Goal: Task Accomplishment & Management: Use online tool/utility

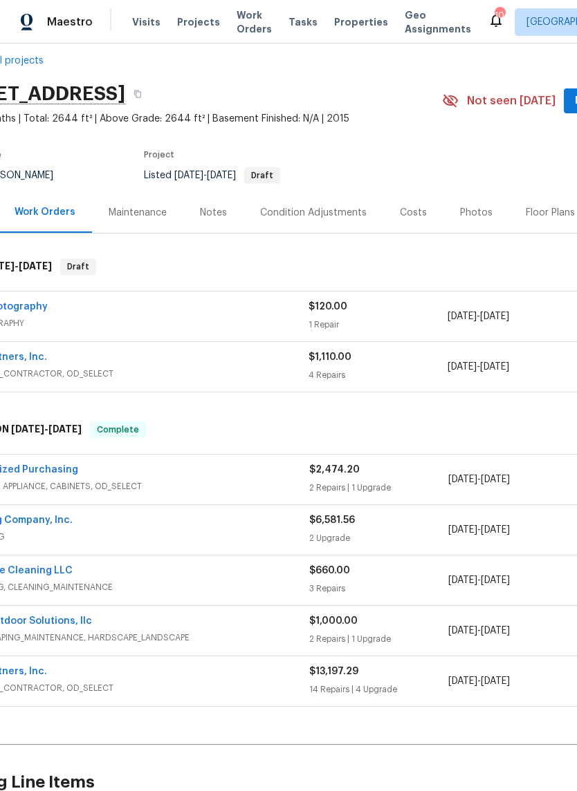
scroll to position [17, 49]
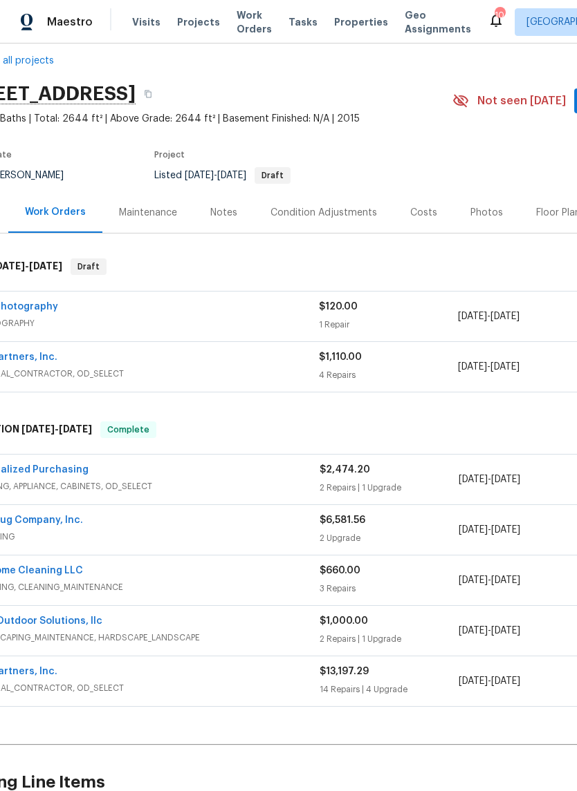
click at [26, 353] on link "LFS Partners, Inc." at bounding box center [14, 358] width 85 height 10
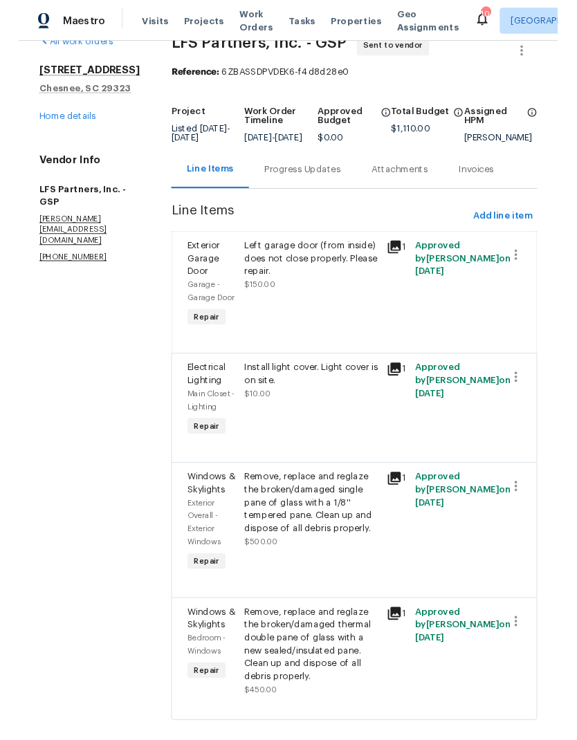
scroll to position [28, 0]
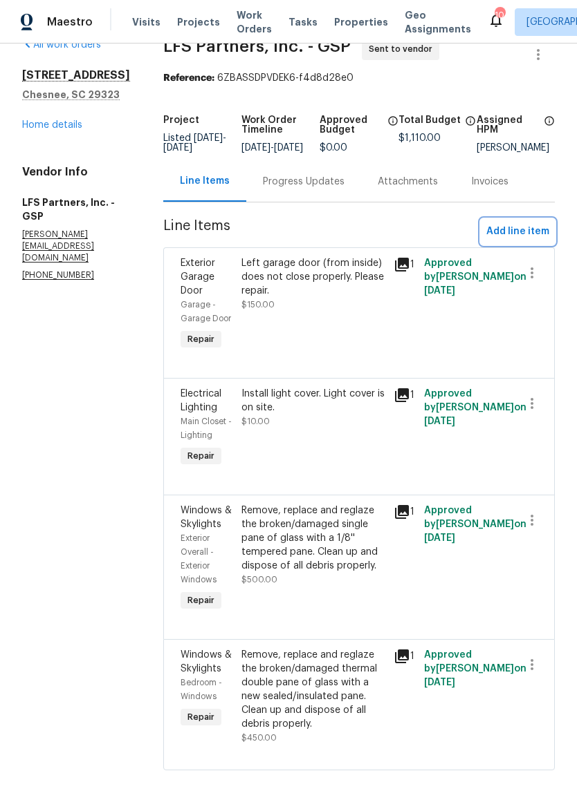
click at [520, 241] on span "Add line item" at bounding box center [517, 231] width 63 height 17
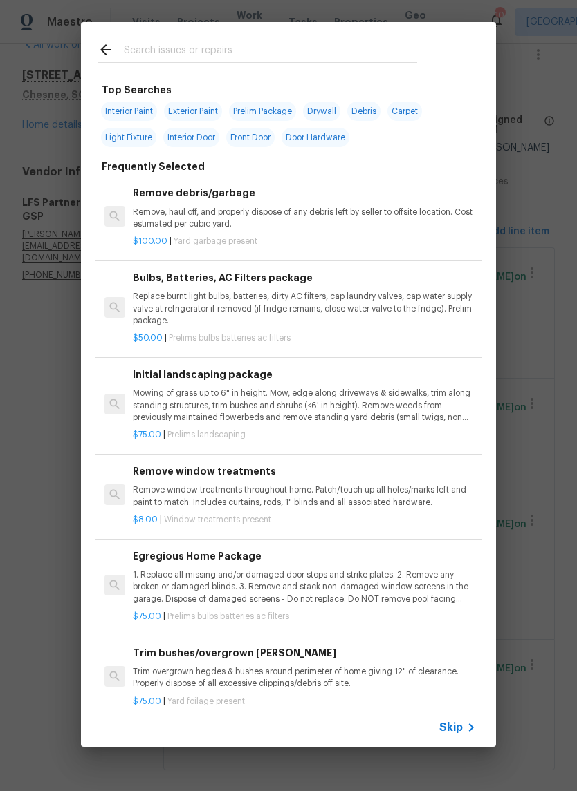
click at [147, 53] on input "text" at bounding box center [270, 51] width 293 height 21
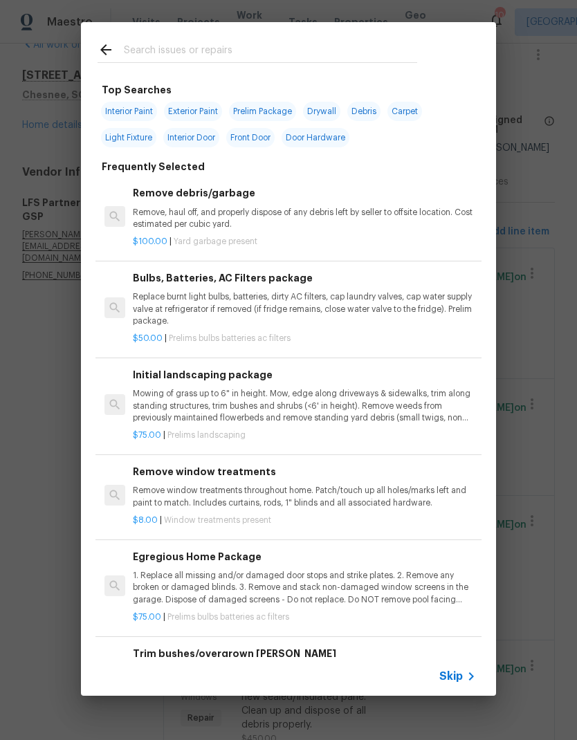
type input "S"
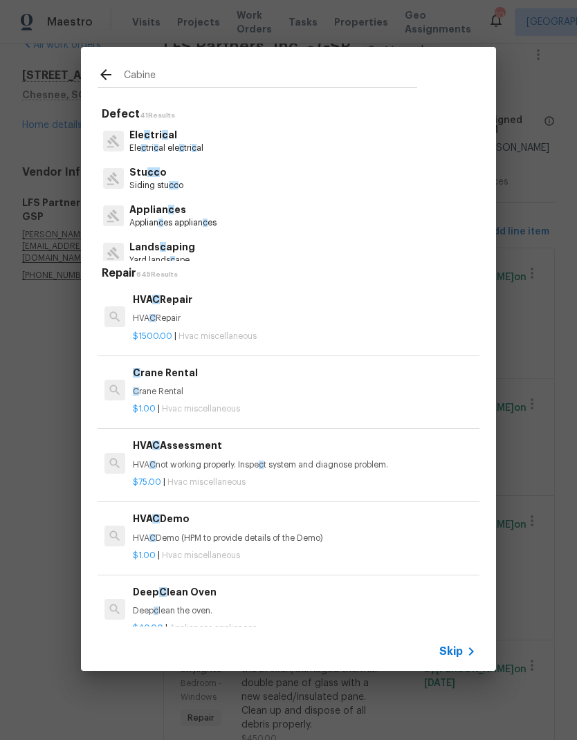
type input "Cabinet"
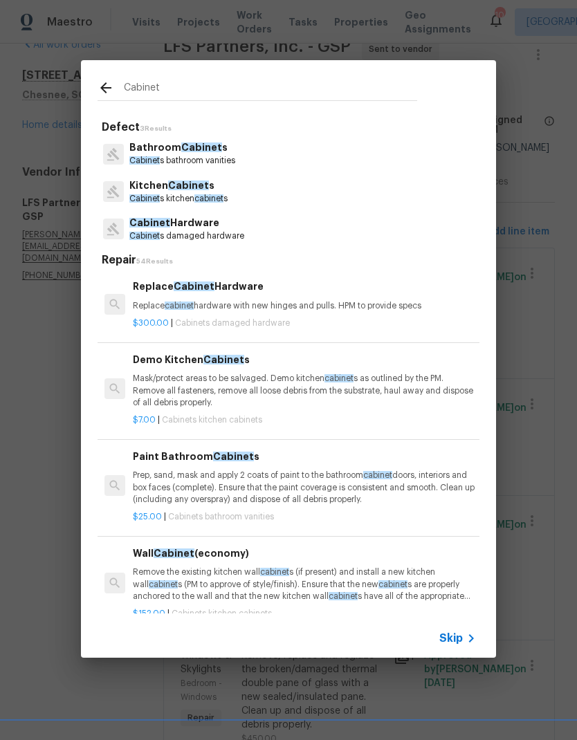
click at [147, 184] on p "Kitchen Cabinet s" at bounding box center [178, 185] width 98 height 15
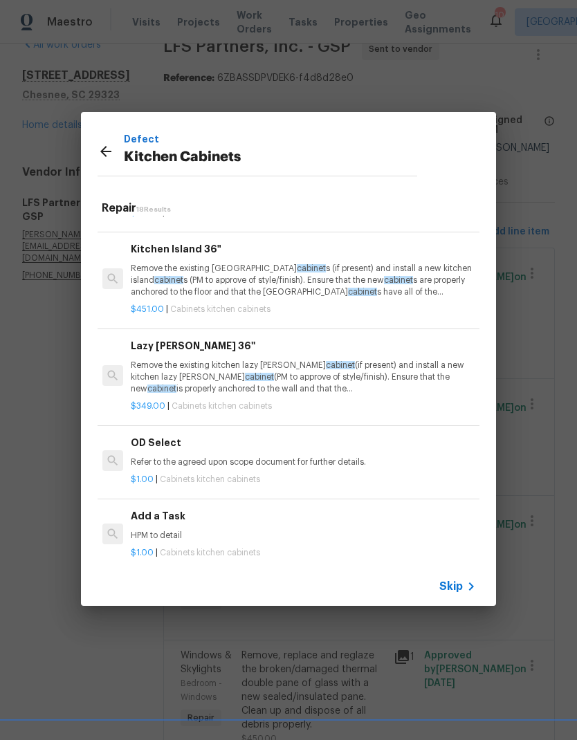
scroll to position [1327, 2]
click at [144, 516] on div "Add a Task HPM to detail" at bounding box center [302, 525] width 343 height 33
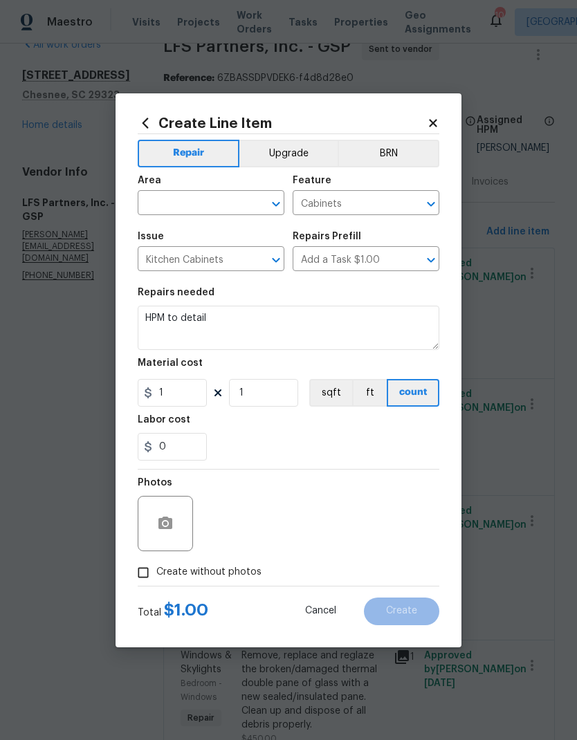
click at [171, 194] on input "text" at bounding box center [192, 204] width 108 height 21
click at [170, 232] on li "Kitchen" at bounding box center [211, 234] width 147 height 23
type input "Kitchen"
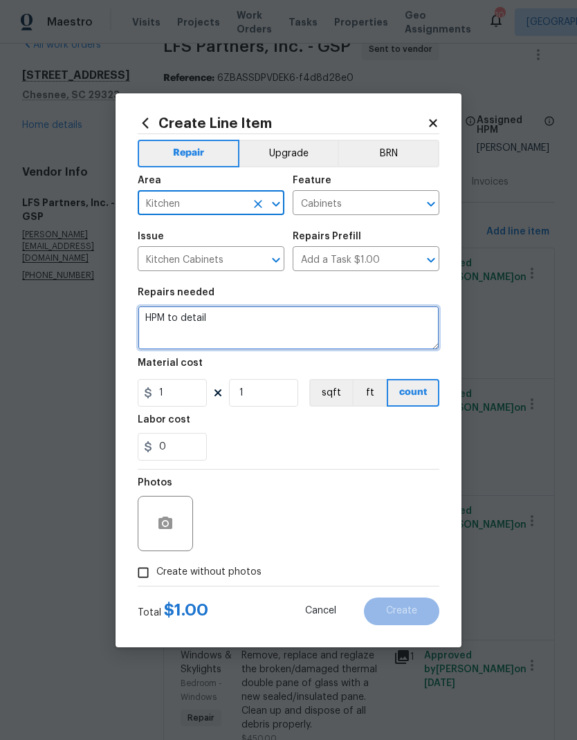
click at [191, 322] on textarea "HPM to detail" at bounding box center [288, 328] width 301 height 44
click at [190, 321] on textarea "HPM to detail" at bounding box center [288, 328] width 301 height 44
click at [191, 318] on textarea "HPM to detail" at bounding box center [288, 328] width 301 height 44
click at [190, 317] on textarea "HPM to detail" at bounding box center [288, 328] width 301 height 44
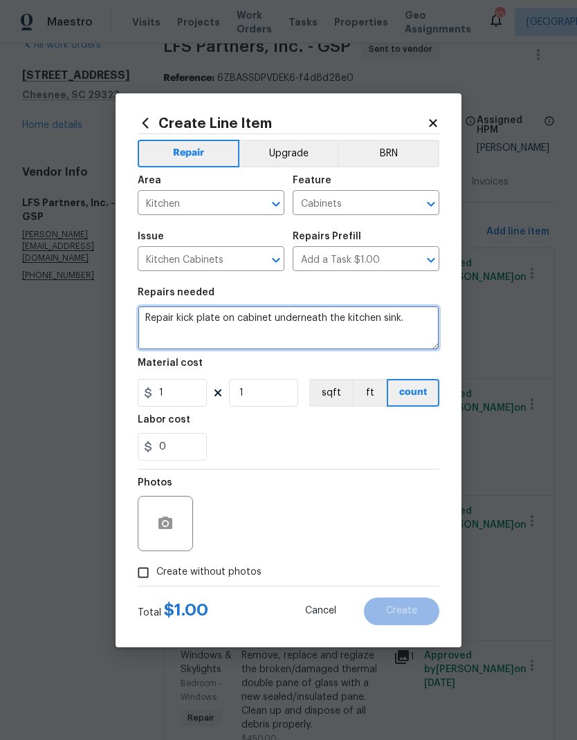
type textarea "Repair kick plate on cabinet underneath the kitchen sink."
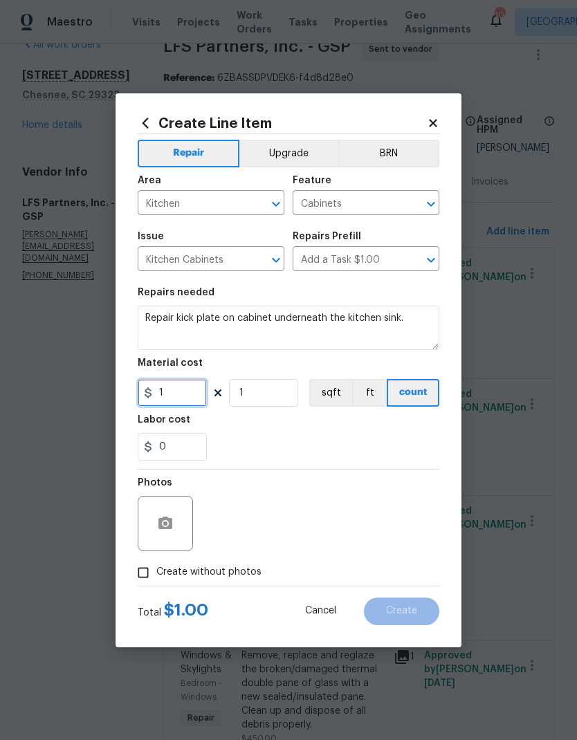
click at [169, 389] on input "1" at bounding box center [172, 393] width 69 height 28
click at [167, 395] on input "1" at bounding box center [172, 393] width 69 height 28
type input "200"
click at [385, 427] on div "Labor cost" at bounding box center [288, 424] width 301 height 18
click at [144, 581] on input "Create without photos" at bounding box center [143, 572] width 26 height 26
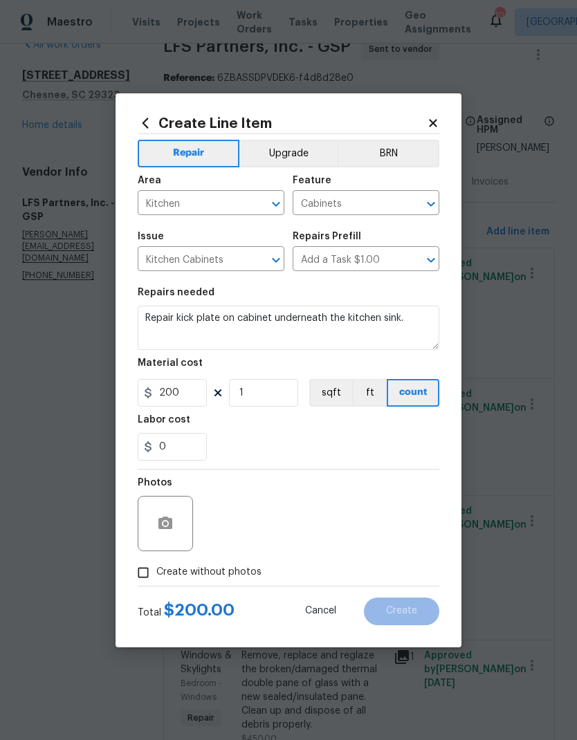
checkbox input "true"
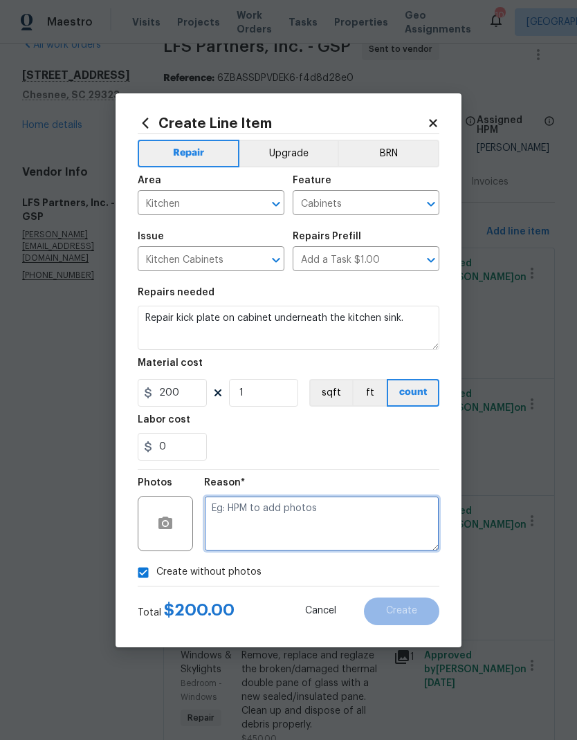
click at [356, 521] on textarea at bounding box center [321, 523] width 235 height 55
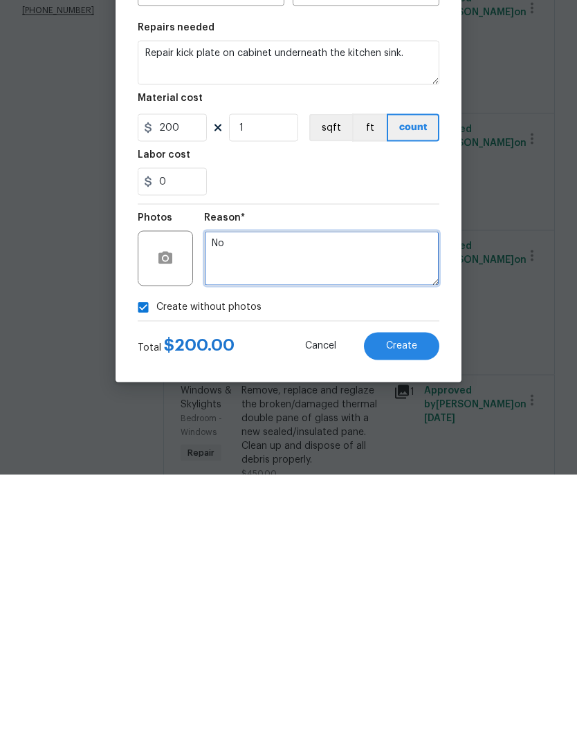
type textarea "No"
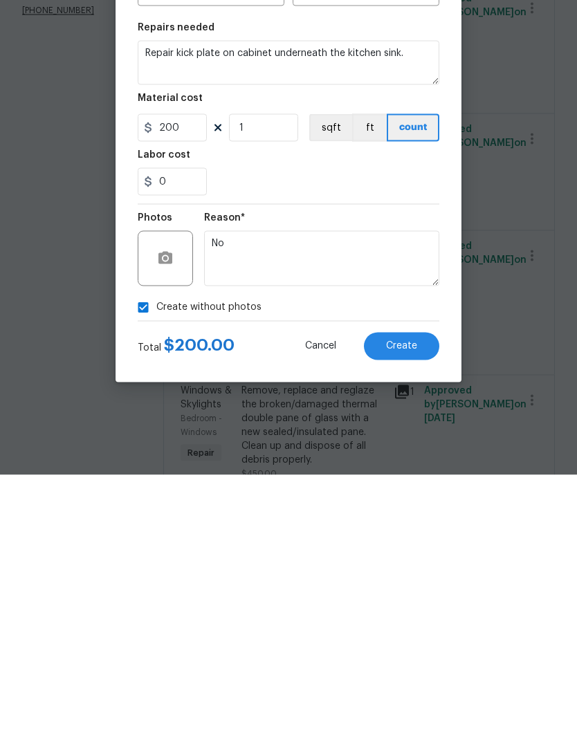
click at [400, 597] on button "Create" at bounding box center [401, 611] width 75 height 28
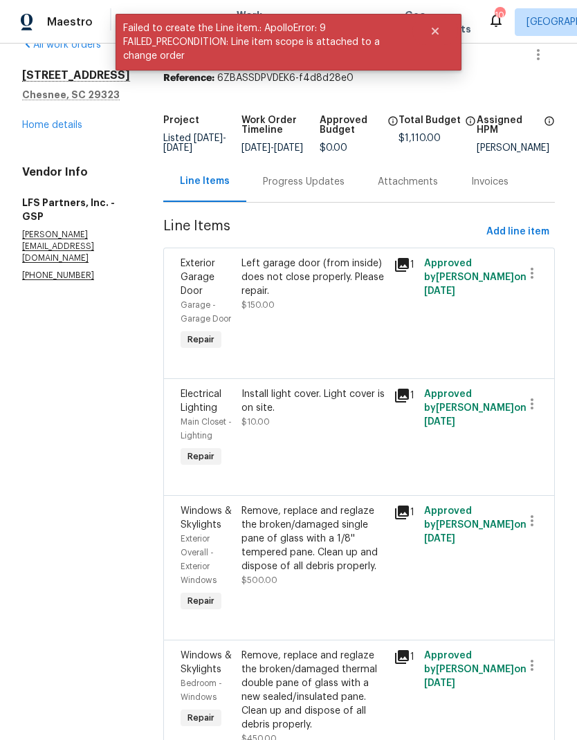
scroll to position [0, 0]
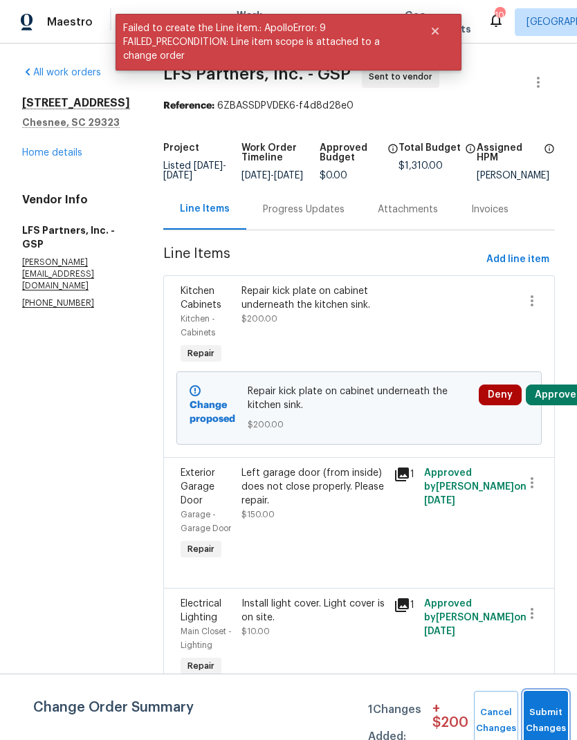
click at [543, 709] on button "Submit Changes" at bounding box center [545, 720] width 44 height 59
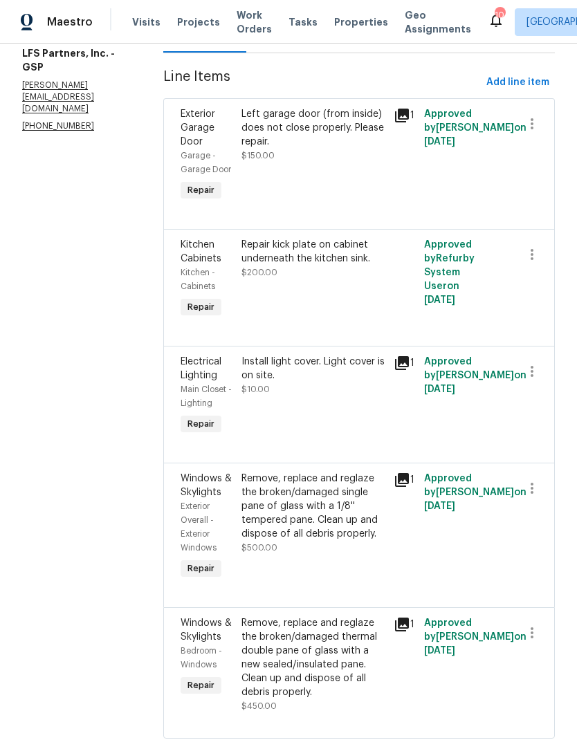
scroll to position [176, 0]
click at [533, 497] on icon "button" at bounding box center [531, 488] width 17 height 17
click at [538, 499] on li "Cancel" at bounding box center [538, 502] width 53 height 23
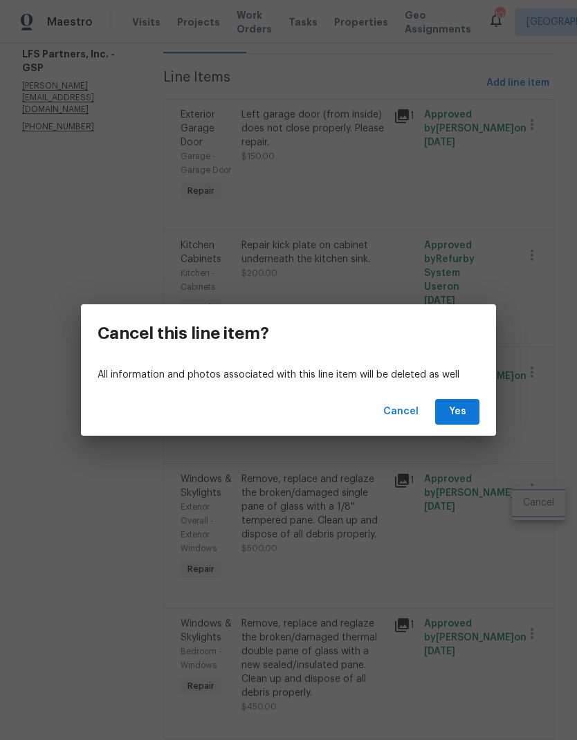
click at [472, 568] on div "Cancel this line item? All information and photos associated with this line ite…" at bounding box center [288, 370] width 577 height 740
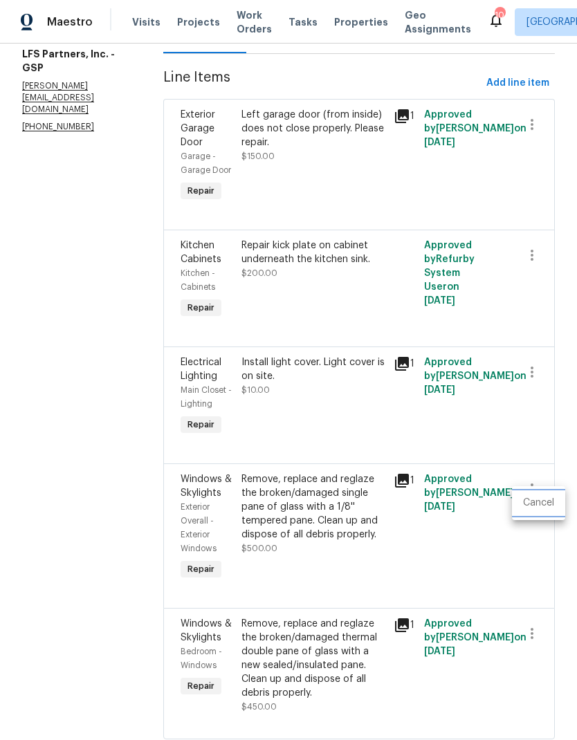
click at [523, 509] on li "Cancel" at bounding box center [538, 502] width 53 height 23
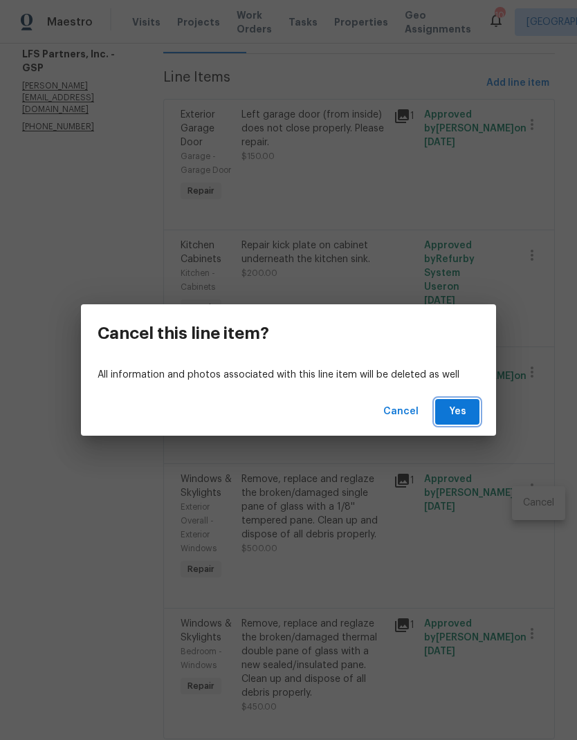
click at [465, 412] on span "Yes" at bounding box center [457, 411] width 22 height 17
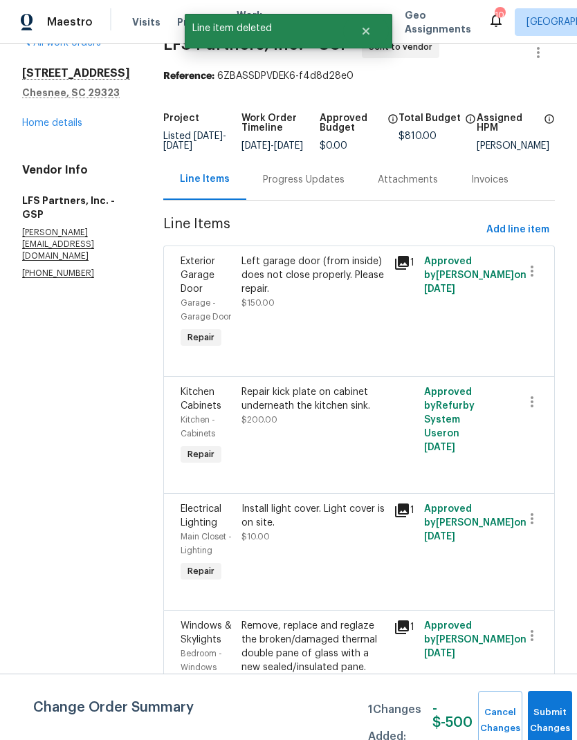
scroll to position [29, 0]
click at [529, 644] on icon "button" at bounding box center [531, 636] width 17 height 17
click at [538, 645] on li "Cancel" at bounding box center [538, 650] width 53 height 23
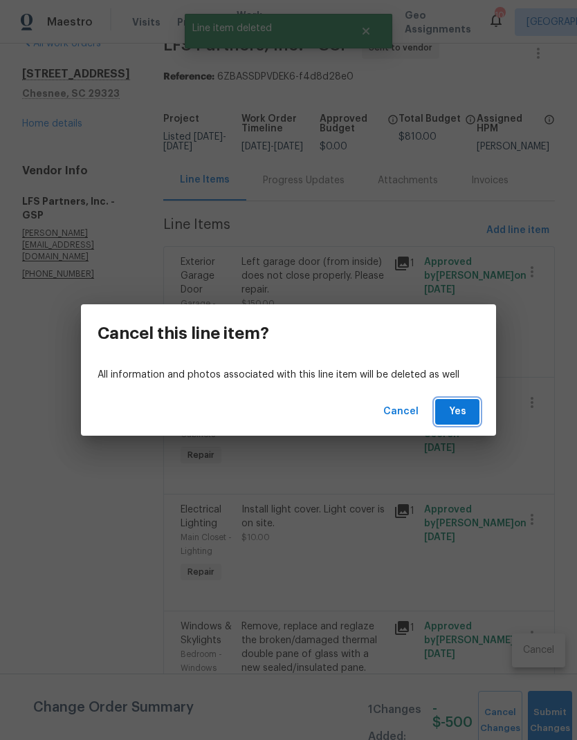
click at [463, 404] on span "Yes" at bounding box center [457, 411] width 22 height 17
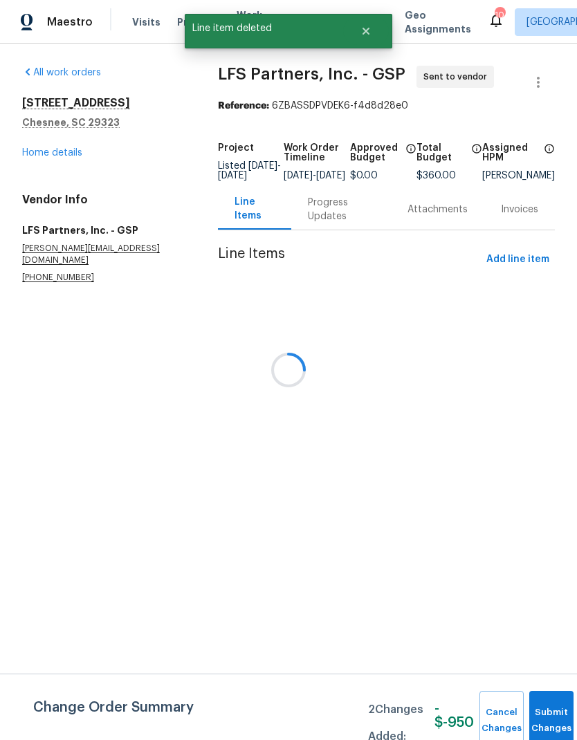
scroll to position [0, 0]
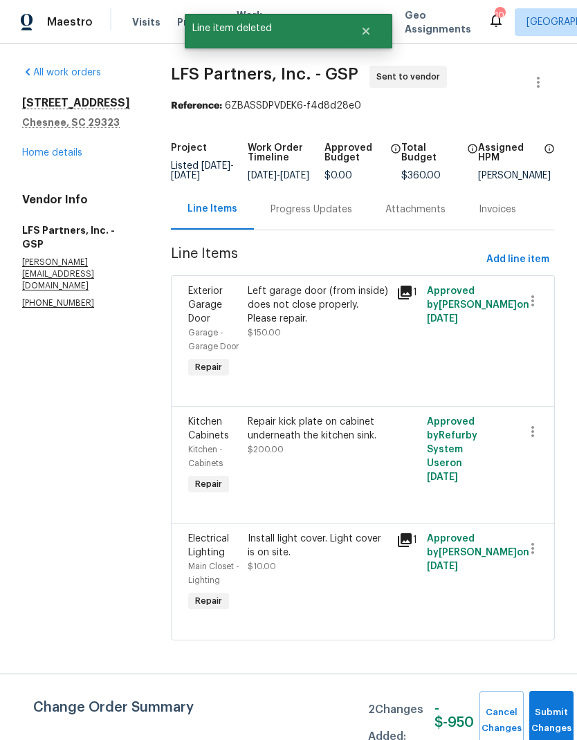
click at [543, 709] on button "Submit Changes" at bounding box center [551, 720] width 44 height 59
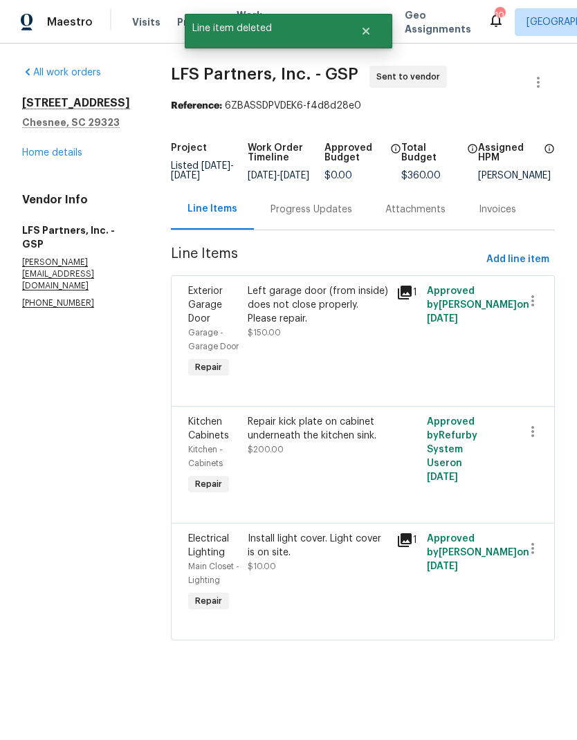
click at [44, 155] on link "Home details" at bounding box center [52, 153] width 60 height 10
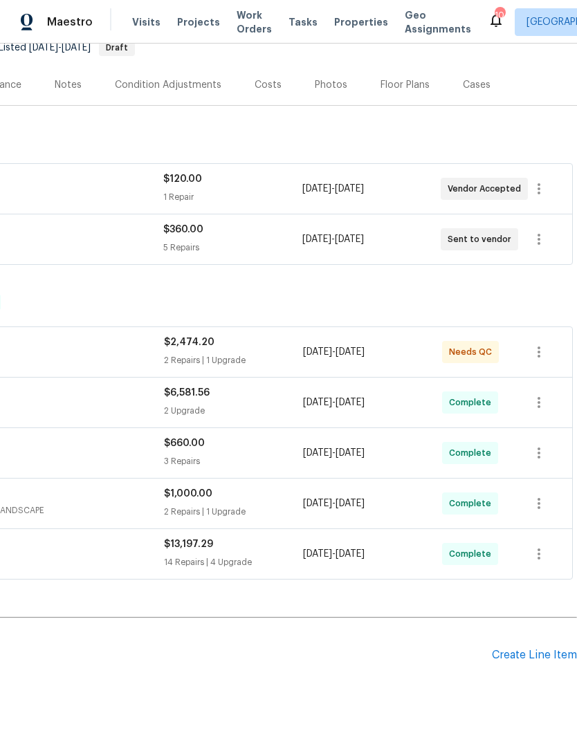
scroll to position [144, 205]
click at [539, 650] on div "Create Line Item" at bounding box center [533, 655] width 85 height 13
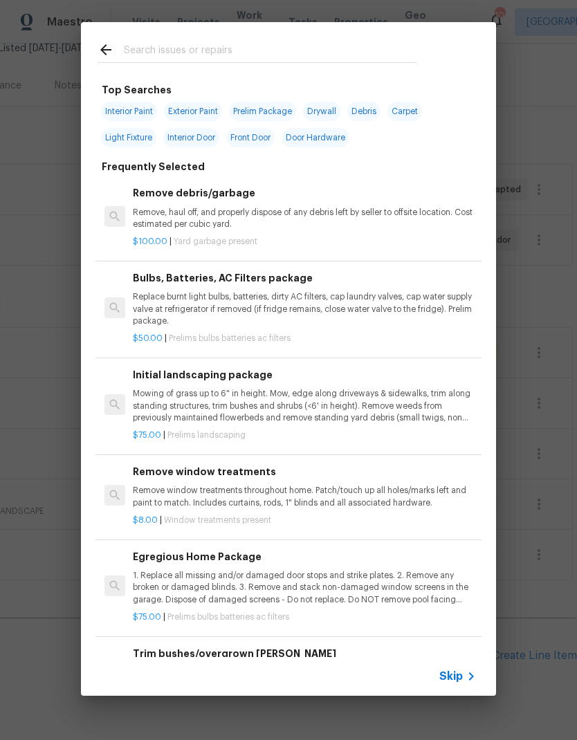
click at [142, 47] on input "text" at bounding box center [270, 51] width 293 height 21
type input "Window"
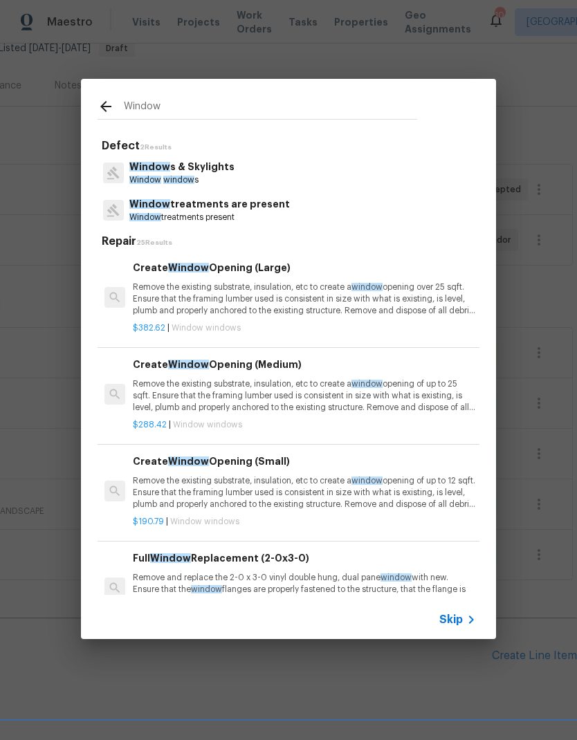
click at [158, 168] on span "Window" at bounding box center [149, 167] width 41 height 10
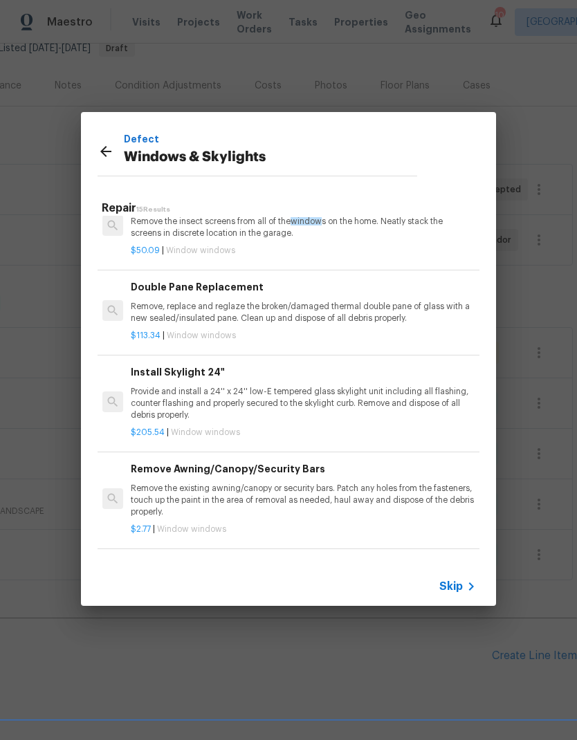
scroll to position [516, 2]
click at [168, 305] on p "Remove, replace and reglaze the broken/damaged thermal double pane of glass wit…" at bounding box center [302, 313] width 343 height 24
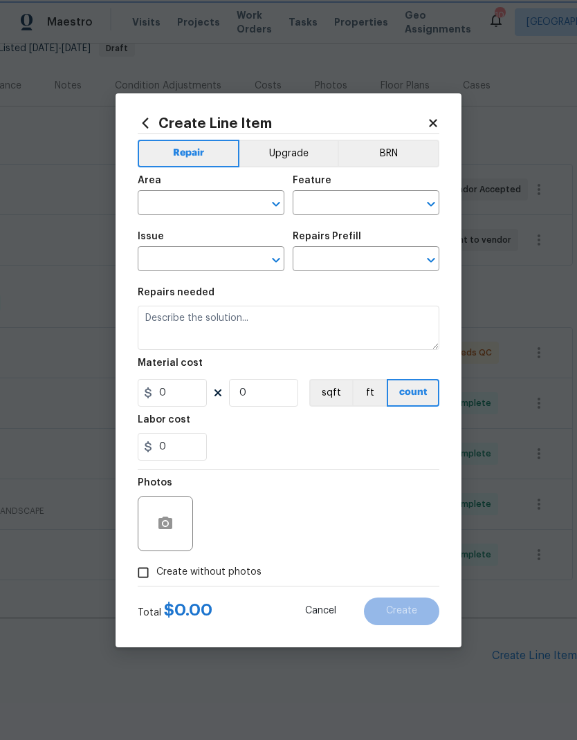
type input "Windows & Skylights"
type input "Double Pane Replacement $113.34"
type textarea "Remove, replace and reglaze the broken/damaged thermal double pane of glass wit…"
type input "113.34"
type input "1"
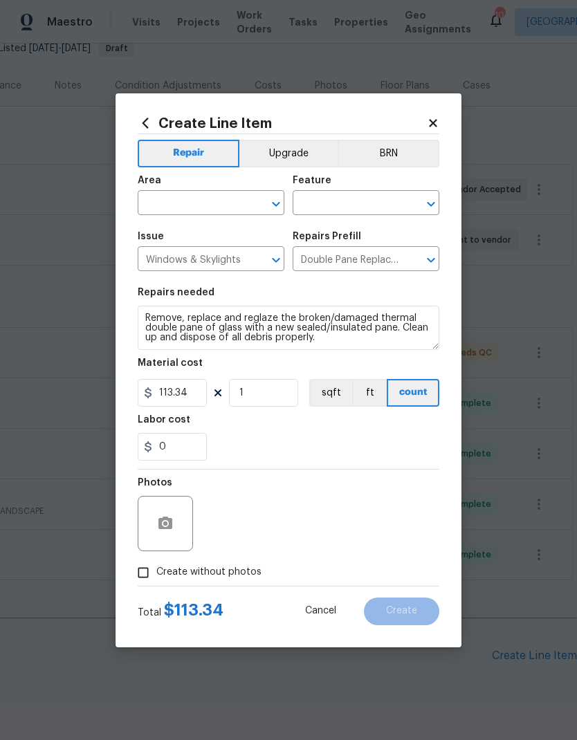
click at [162, 203] on input "text" at bounding box center [192, 204] width 108 height 21
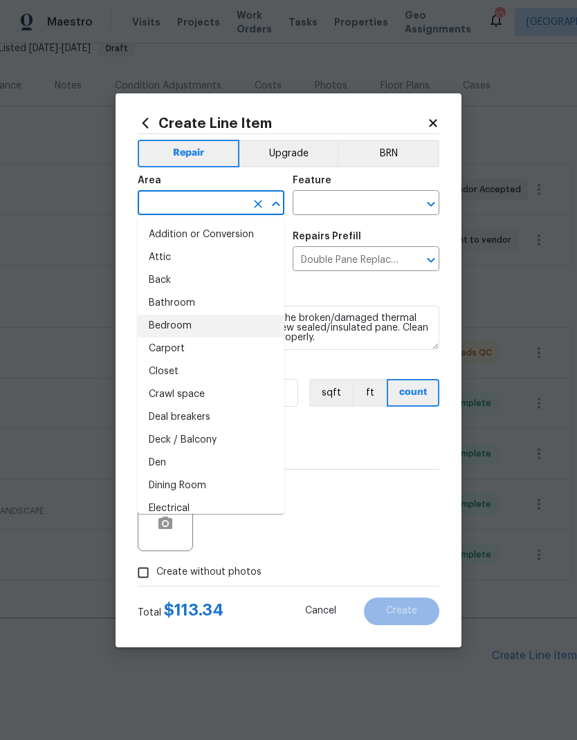
click at [163, 321] on li "Bedroom" at bounding box center [211, 326] width 147 height 23
type input "Bedroom"
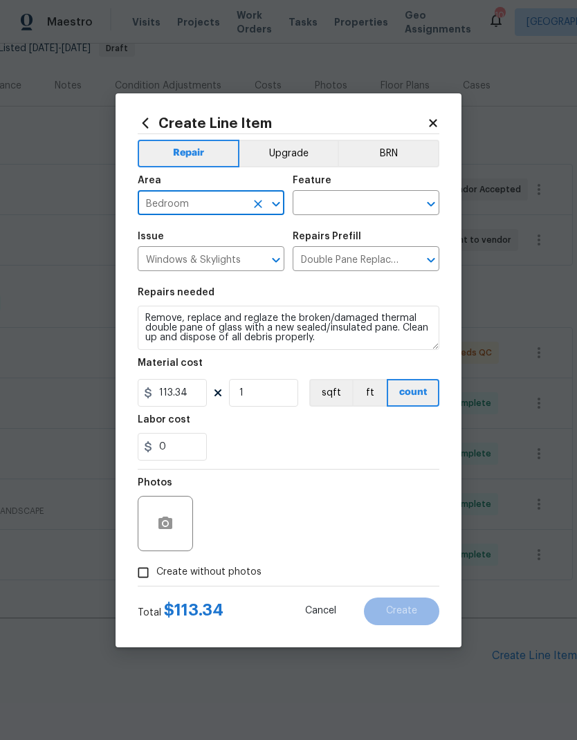
click at [386, 196] on input "text" at bounding box center [346, 204] width 108 height 21
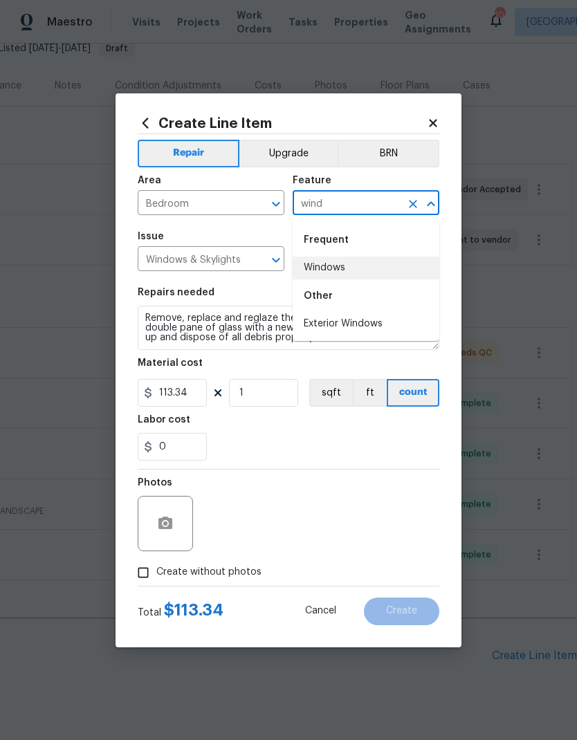
click at [344, 266] on li "Windows" at bounding box center [365, 267] width 147 height 23
type input "Windows"
click at [344, 266] on input "Double Pane Replacement $113.34" at bounding box center [346, 260] width 108 height 21
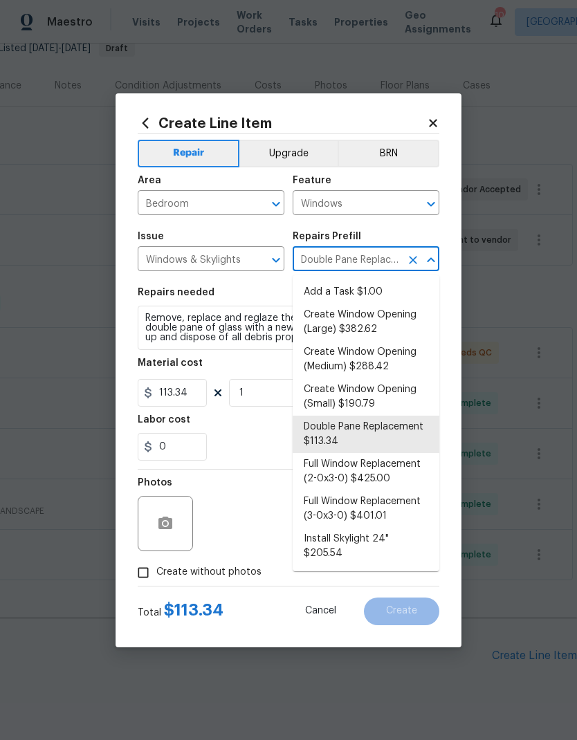
click at [223, 434] on div "0" at bounding box center [288, 447] width 301 height 28
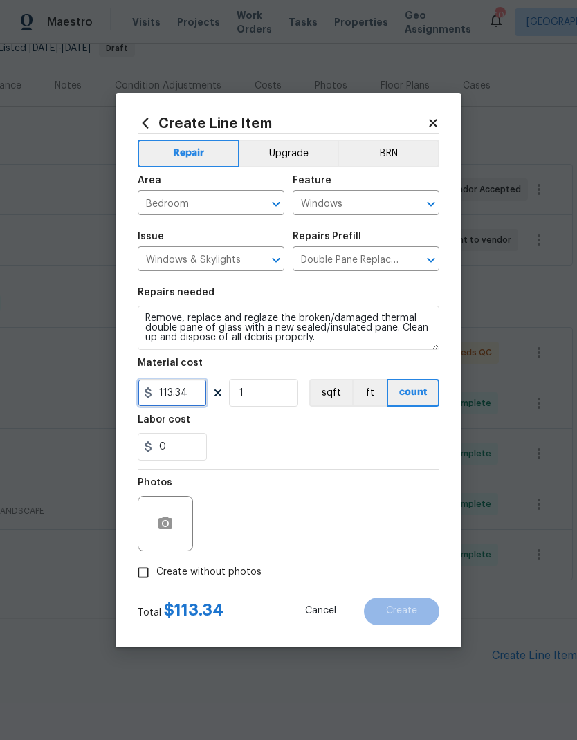
click at [167, 391] on input "113.34" at bounding box center [172, 393] width 69 height 28
click at [176, 395] on input "113.34" at bounding box center [172, 393] width 69 height 28
click at [175, 395] on input "113.34" at bounding box center [172, 393] width 69 height 28
type input "450"
click at [418, 431] on div "Labor cost" at bounding box center [288, 424] width 301 height 18
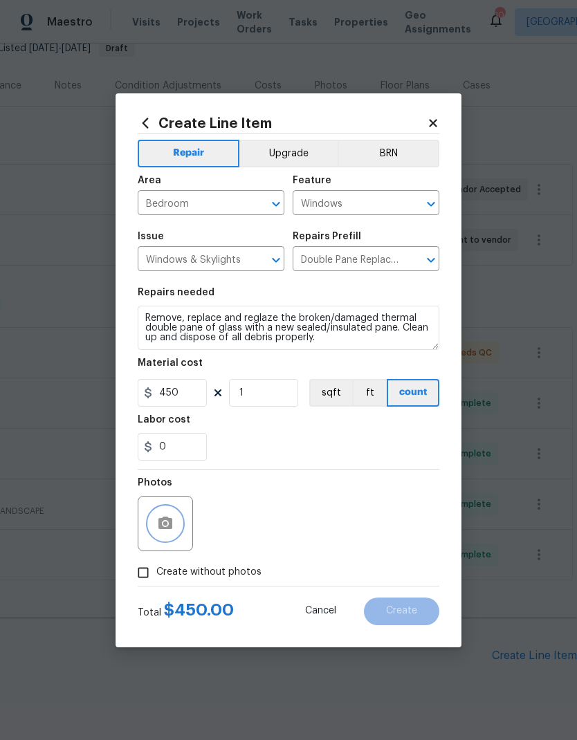
click at [164, 527] on icon "button" at bounding box center [165, 522] width 14 height 12
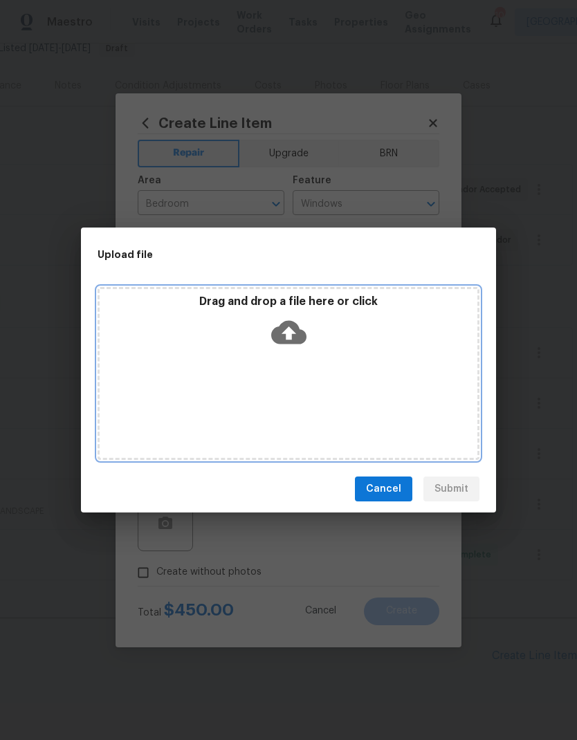
click at [288, 330] on icon at bounding box center [288, 332] width 35 height 35
click at [288, 332] on icon at bounding box center [288, 332] width 35 height 35
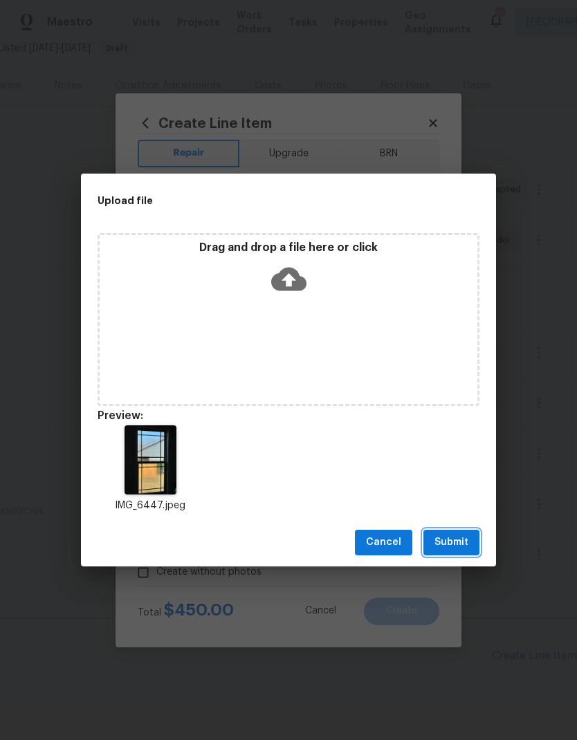
click at [469, 541] on button "Submit" at bounding box center [451, 543] width 56 height 26
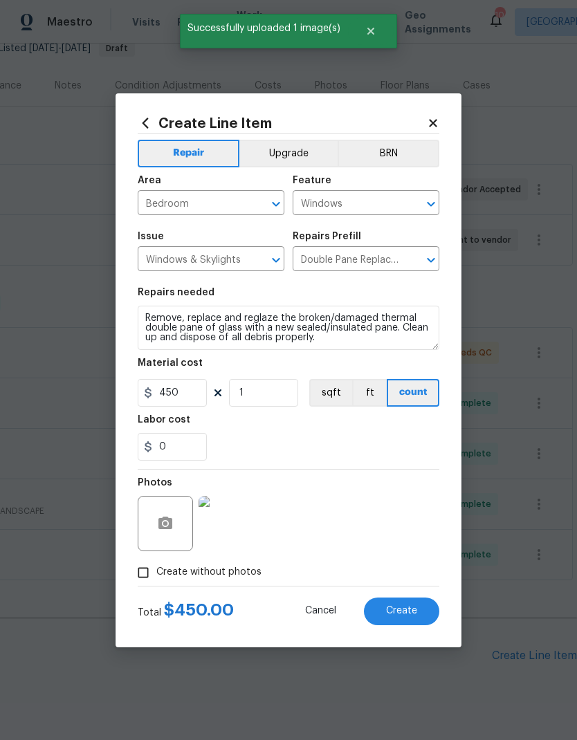
click at [409, 607] on span "Create" at bounding box center [401, 611] width 31 height 10
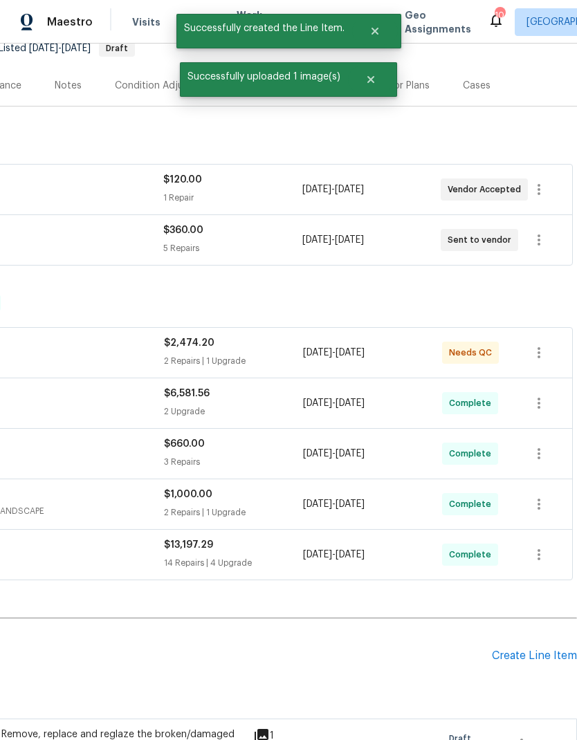
click at [546, 652] on div "Create Line Item" at bounding box center [533, 655] width 85 height 13
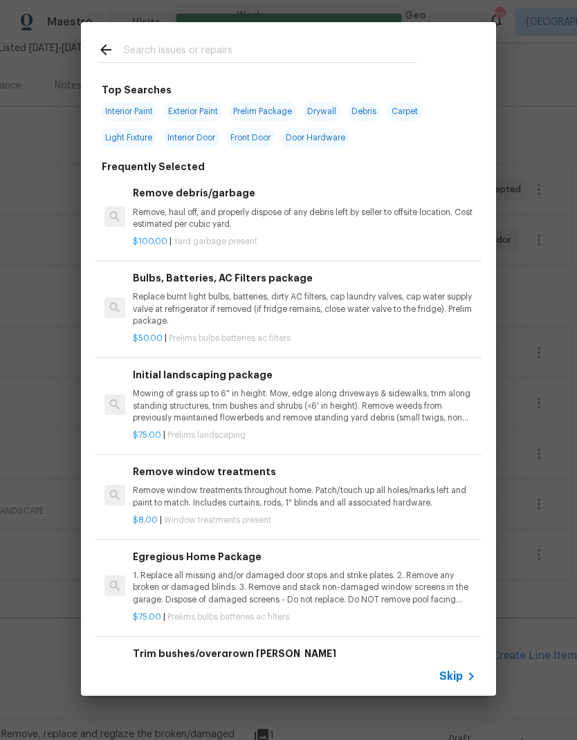
click at [141, 48] on input "text" at bounding box center [270, 51] width 293 height 21
type input "Single pane"
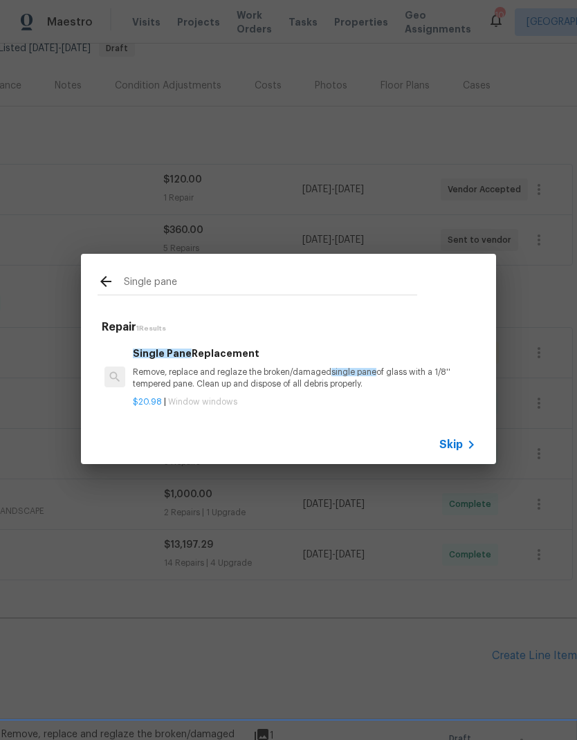
click at [166, 382] on p "Remove, replace and reglaze the broken/damaged single pane of glass with a 1/8'…" at bounding box center [304, 378] width 343 height 24
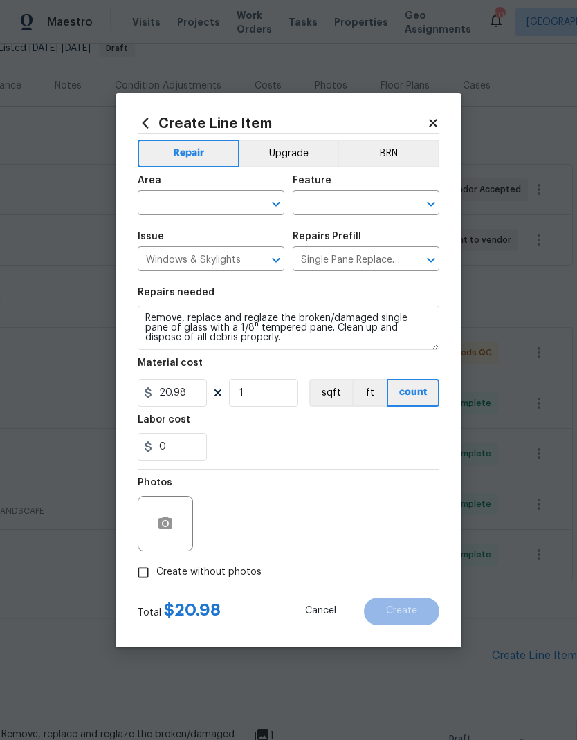
click at [162, 200] on input "text" at bounding box center [192, 204] width 108 height 21
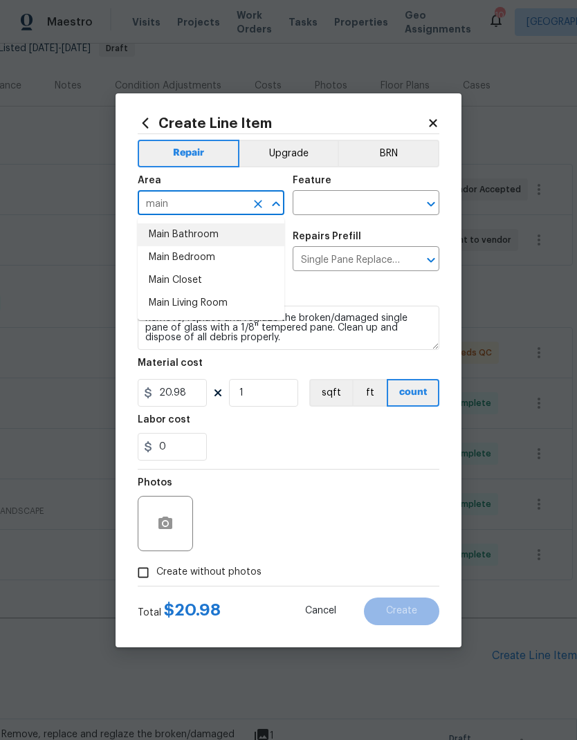
click at [169, 236] on li "Main Bathroom" at bounding box center [211, 234] width 147 height 23
type input "Main Bathroom"
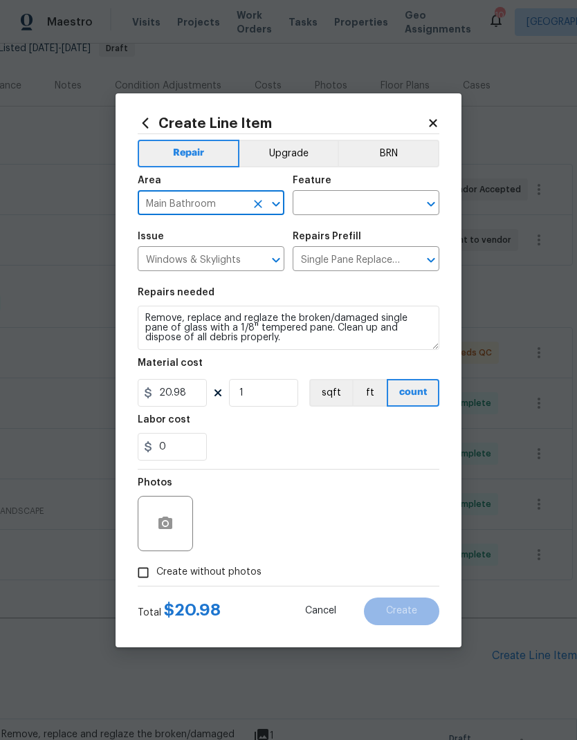
click at [327, 198] on input "text" at bounding box center [346, 204] width 108 height 21
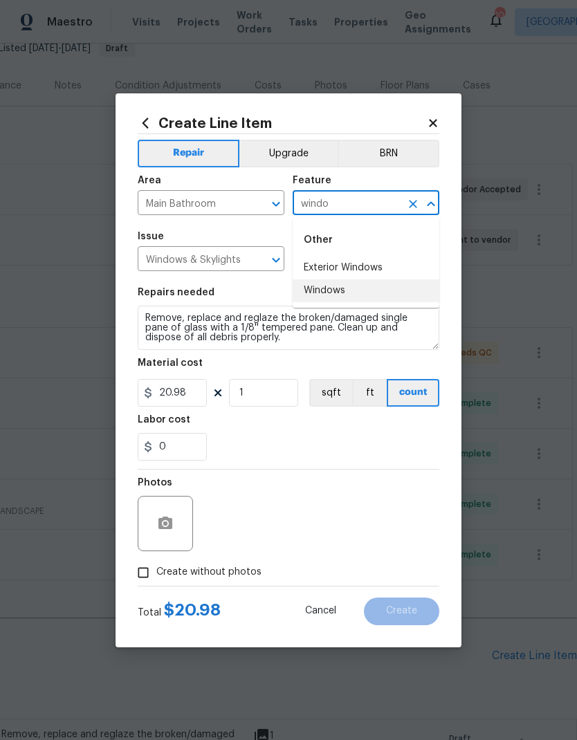
click at [334, 296] on li "Windows" at bounding box center [365, 290] width 147 height 23
type input "Windows"
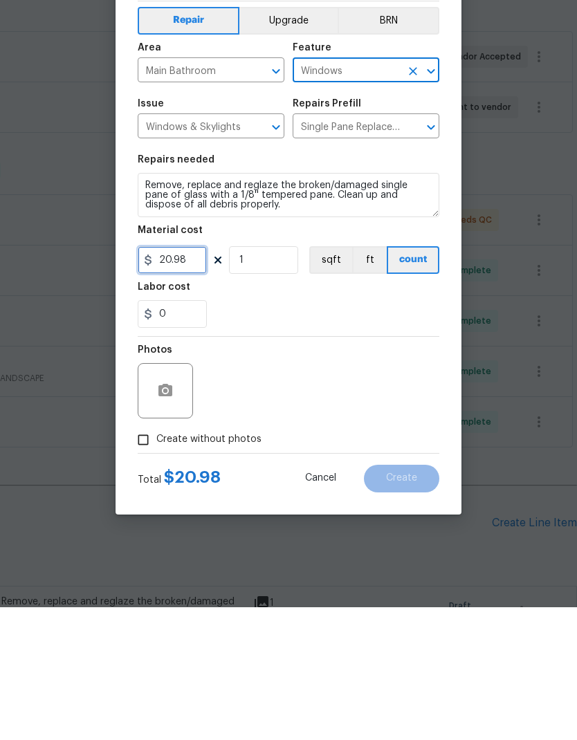
click at [178, 379] on input "20.98" at bounding box center [172, 393] width 69 height 28
click at [177, 379] on input "20.98" at bounding box center [172, 393] width 69 height 28
type input "500"
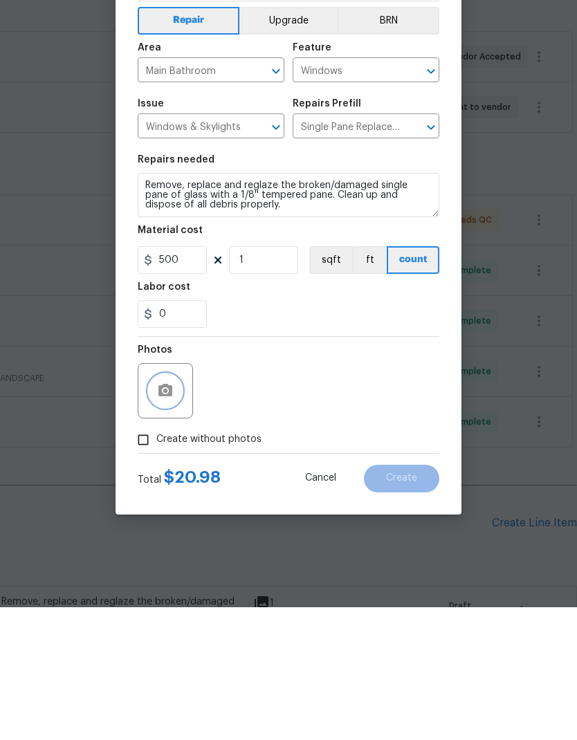
click at [169, 507] on button "button" at bounding box center [165, 523] width 33 height 33
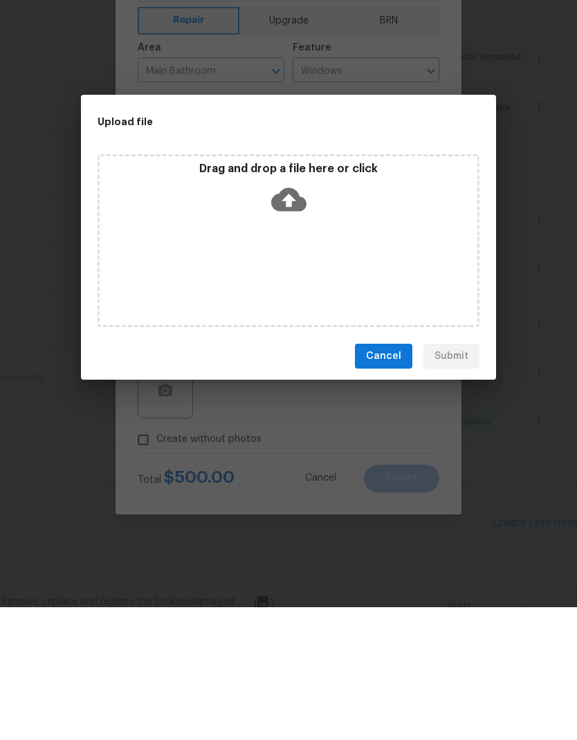
scroll to position [55, 0]
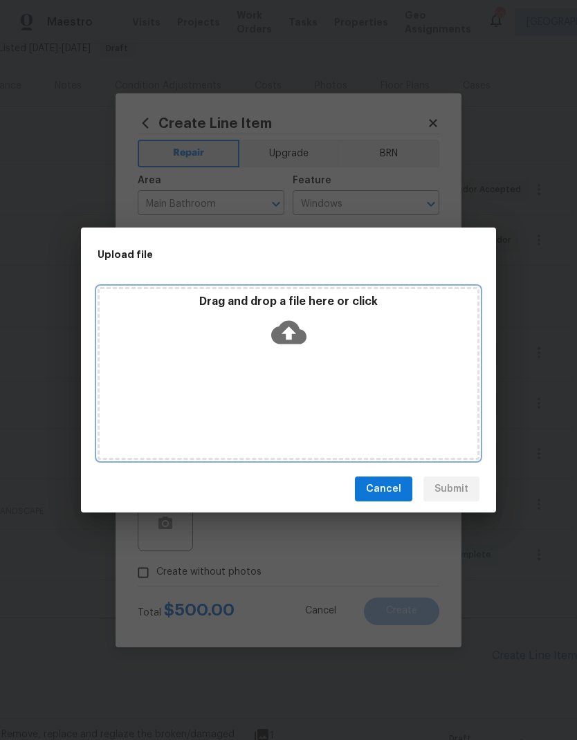
click at [290, 340] on icon at bounding box center [288, 333] width 35 height 24
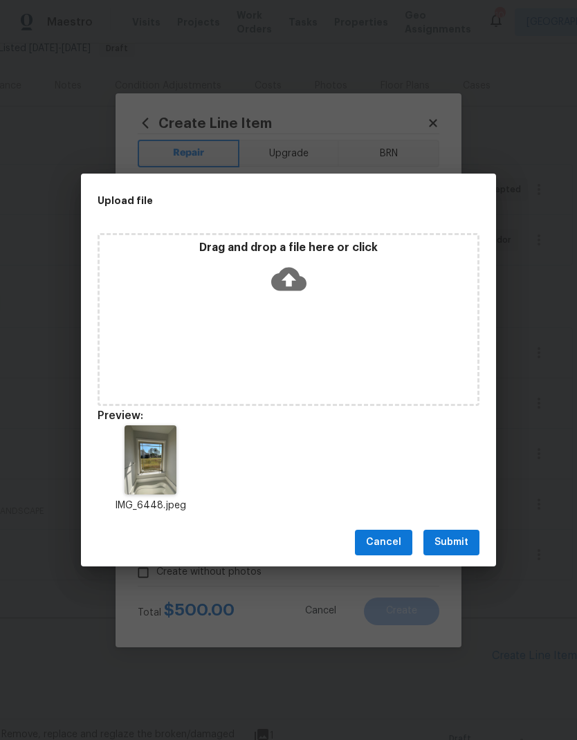
click at [465, 542] on span "Submit" at bounding box center [451, 542] width 34 height 17
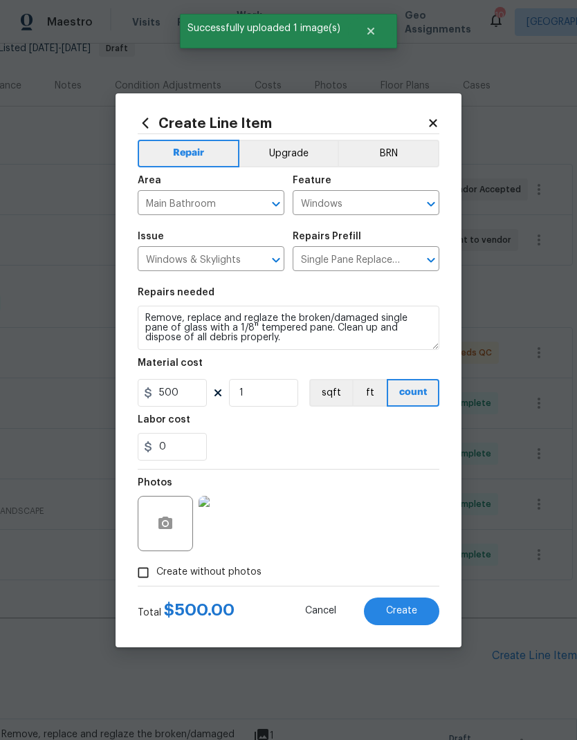
click at [406, 612] on span "Create" at bounding box center [401, 611] width 31 height 10
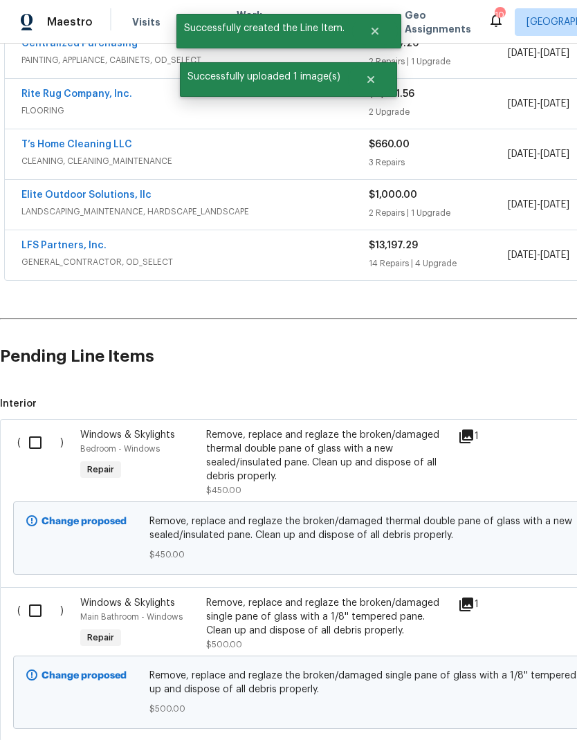
scroll to position [444, 0]
click at [34, 428] on input "checkbox" at bounding box center [40, 442] width 39 height 29
checkbox input "true"
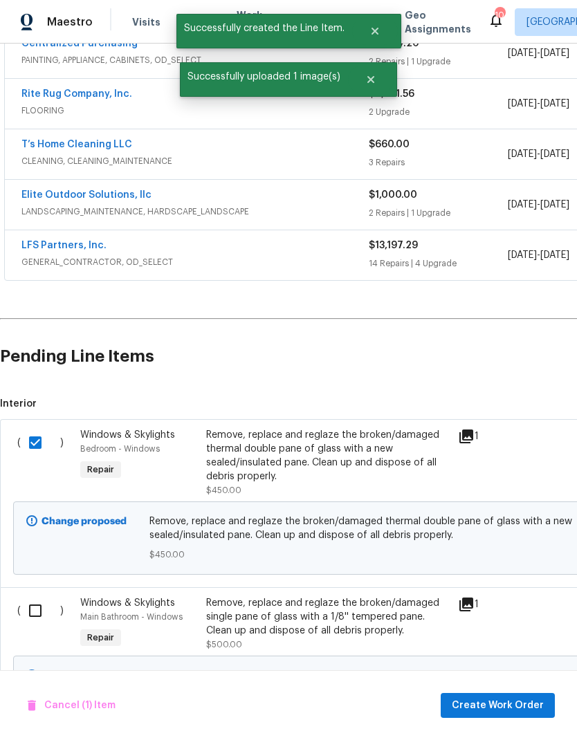
click at [45, 596] on input "checkbox" at bounding box center [40, 610] width 39 height 29
checkbox input "true"
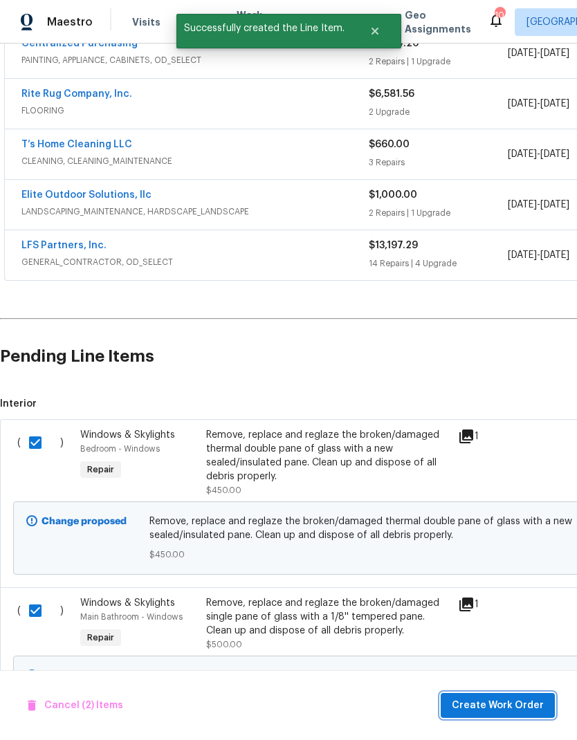
click at [516, 703] on span "Create Work Order" at bounding box center [497, 705] width 92 height 17
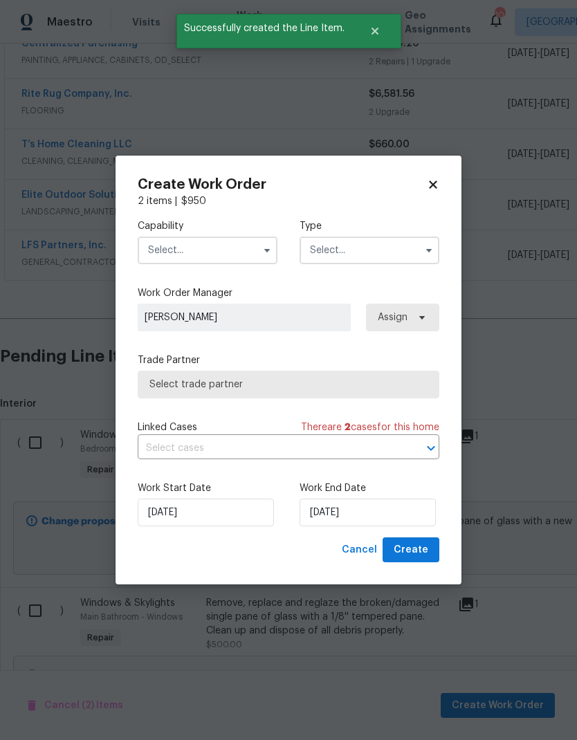
checkbox input "false"
click at [176, 241] on input "text" at bounding box center [208, 250] width 140 height 28
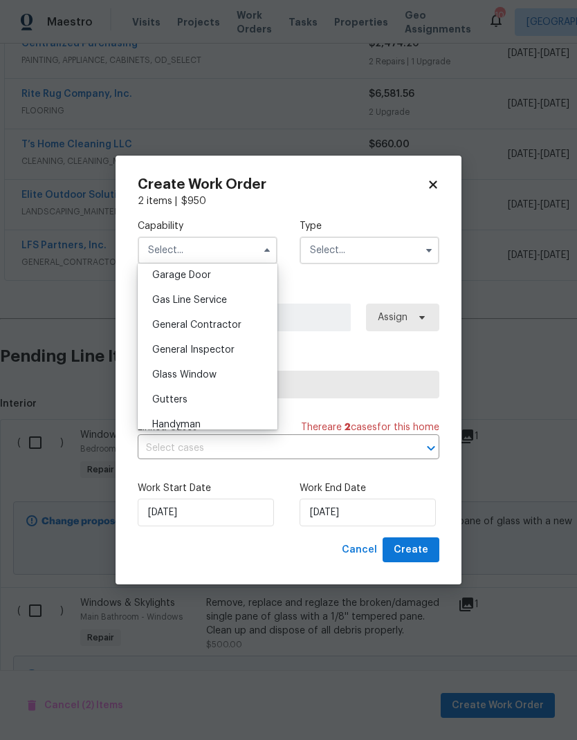
scroll to position [612, 0]
click at [166, 377] on span "Glass Window" at bounding box center [184, 378] width 64 height 10
type input "Glass Window"
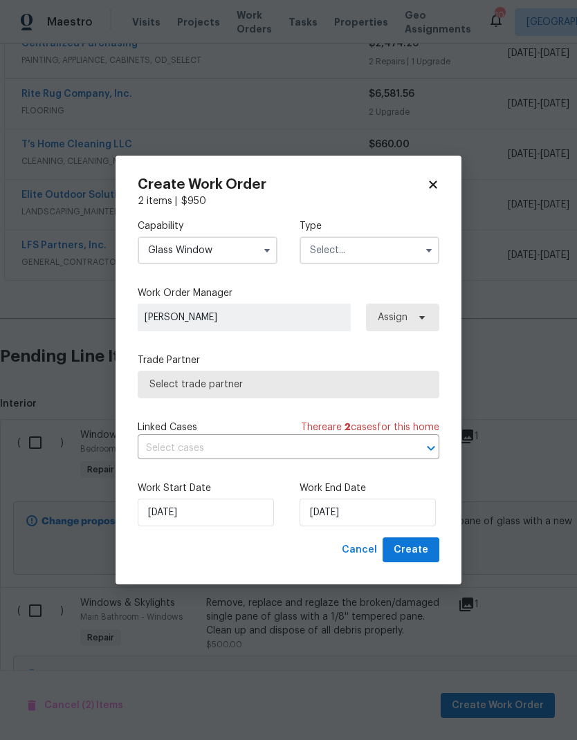
click at [393, 248] on input "text" at bounding box center [369, 250] width 140 height 28
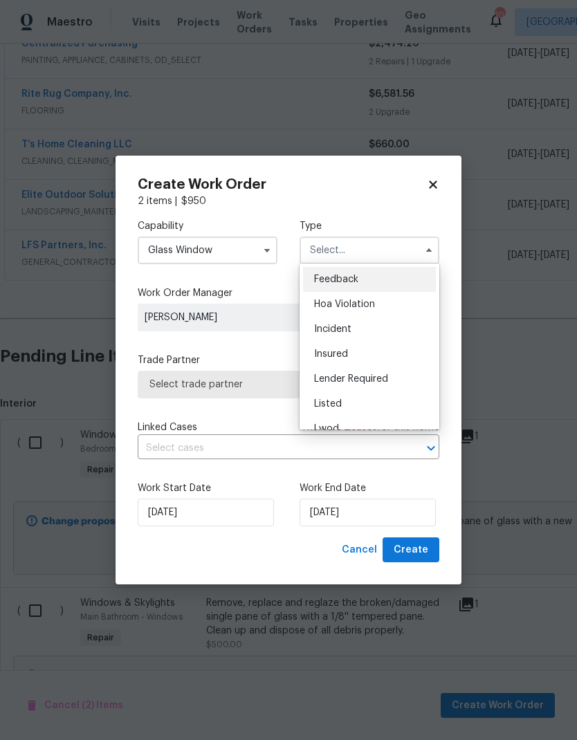
click at [332, 406] on span "Listed" at bounding box center [328, 404] width 28 height 10
type input "Listed"
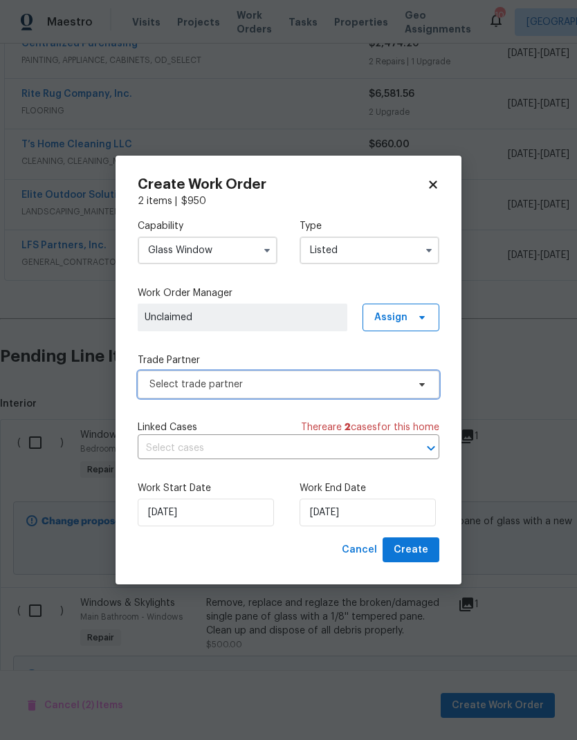
click at [414, 380] on span at bounding box center [419, 384] width 15 height 11
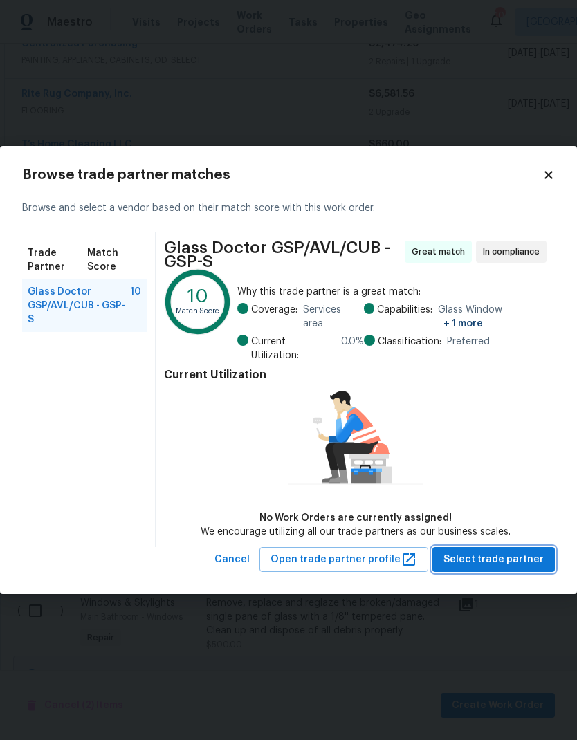
click at [498, 552] on span "Select trade partner" at bounding box center [493, 559] width 100 height 17
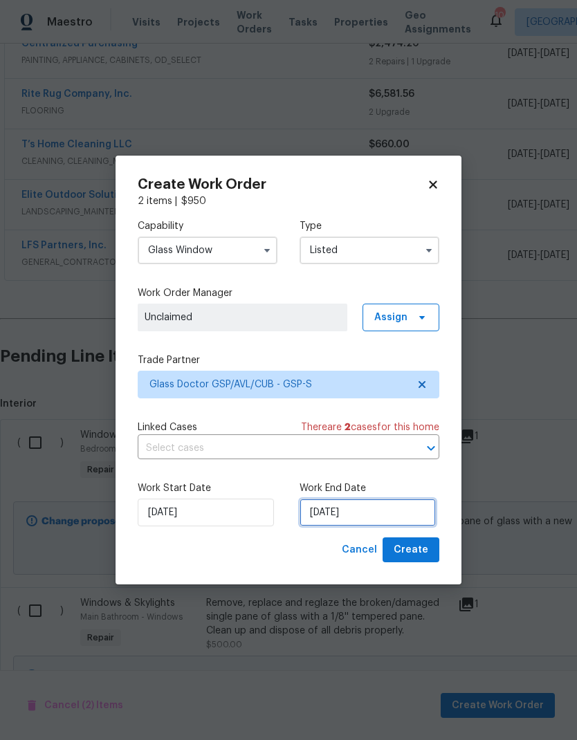
click at [379, 505] on input "[DATE]" at bounding box center [367, 512] width 136 height 28
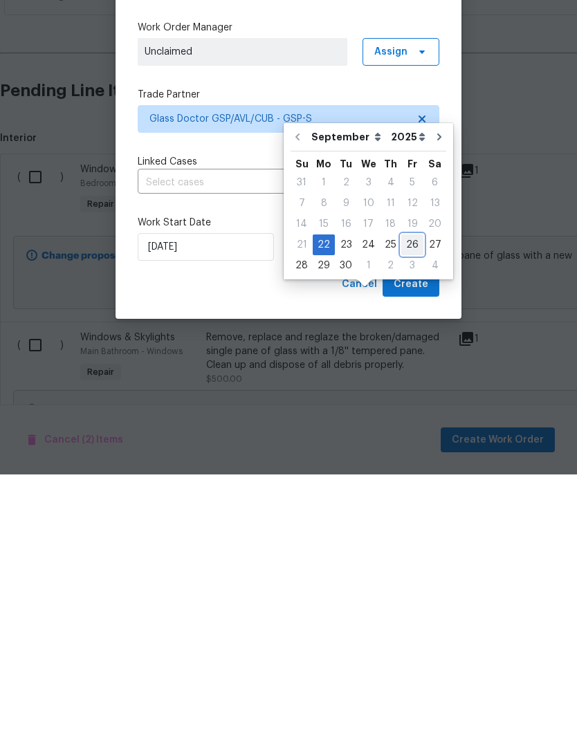
click at [404, 500] on div "26" at bounding box center [412, 509] width 22 height 19
type input "[DATE]"
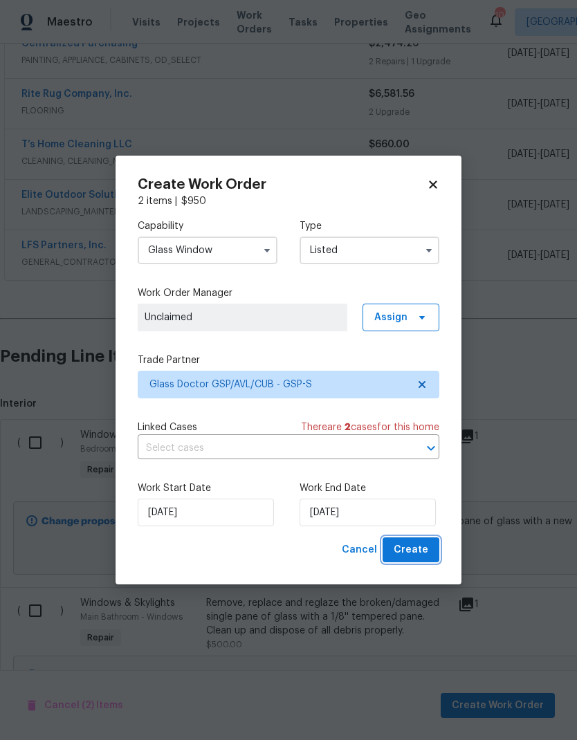
click at [424, 556] on span "Create" at bounding box center [410, 549] width 35 height 17
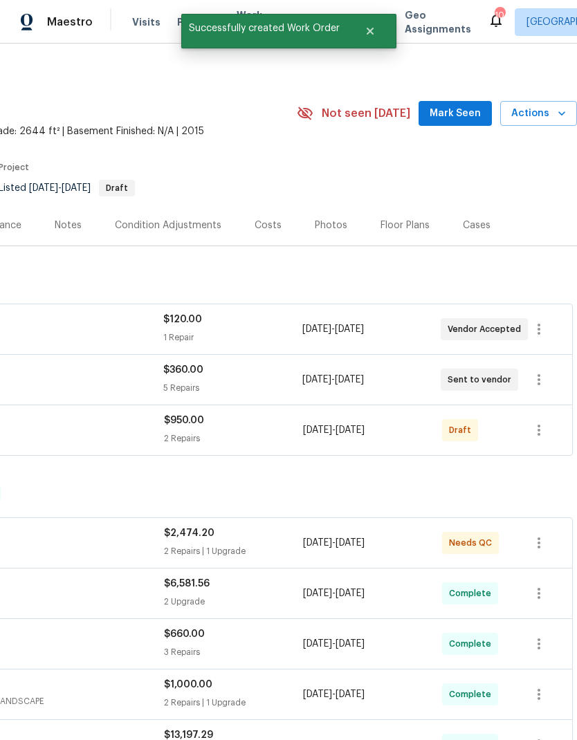
scroll to position [1, 205]
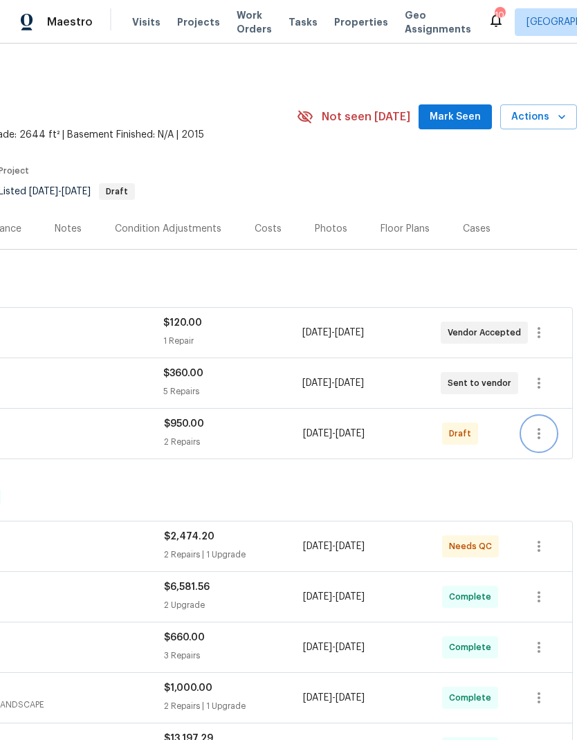
click at [536, 425] on icon "button" at bounding box center [538, 433] width 17 height 17
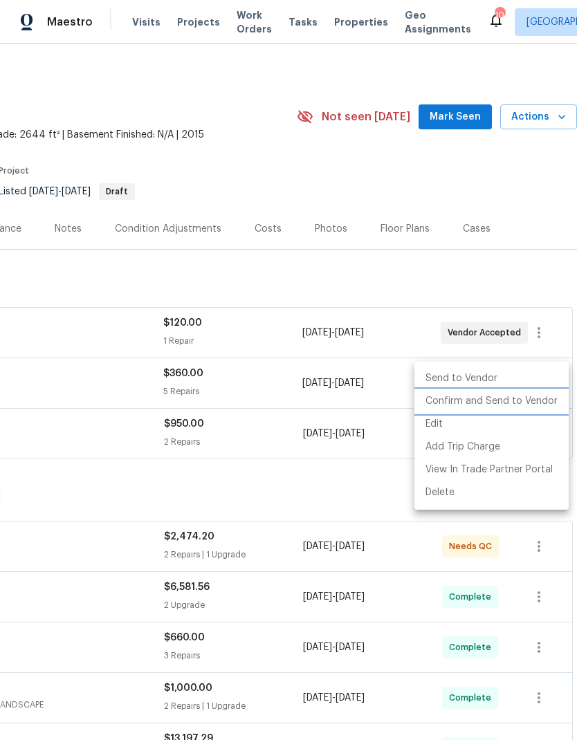
click at [516, 402] on li "Confirm and Send to Vendor" at bounding box center [491, 401] width 154 height 23
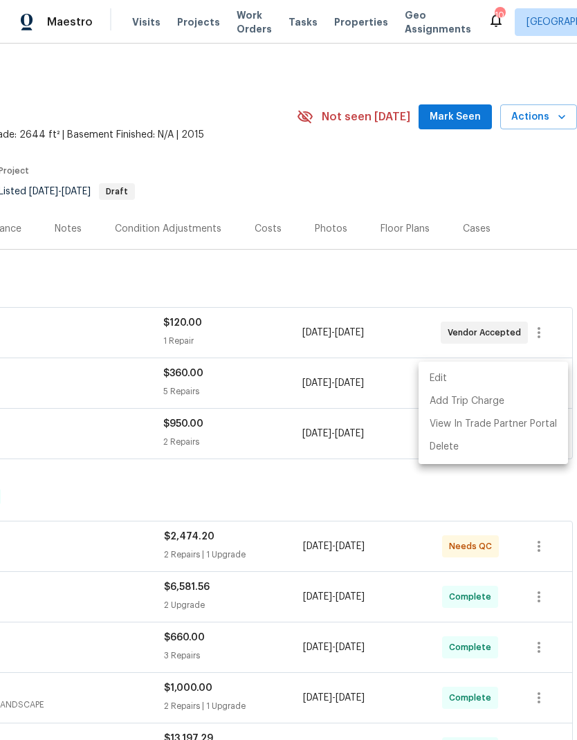
click at [489, 218] on div at bounding box center [288, 370] width 577 height 740
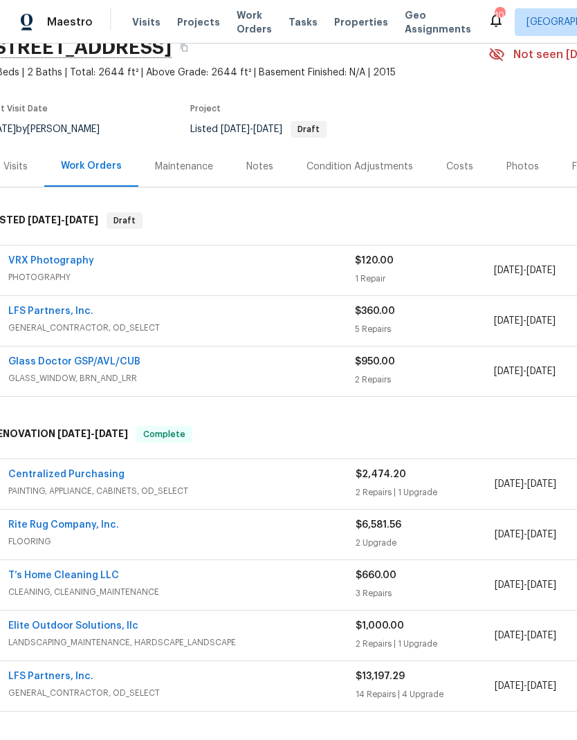
scroll to position [63, 13]
